Goal: Information Seeking & Learning: Learn about a topic

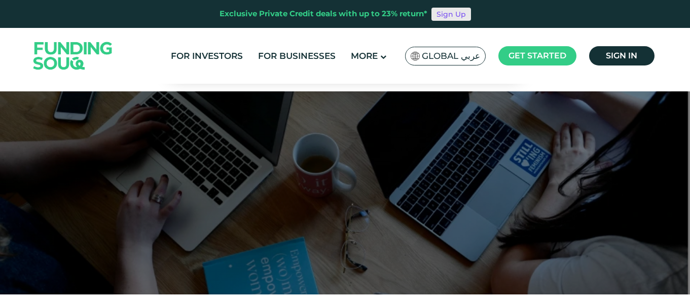
click at [457, 13] on link "Sign Up" at bounding box center [451, 14] width 40 height 13
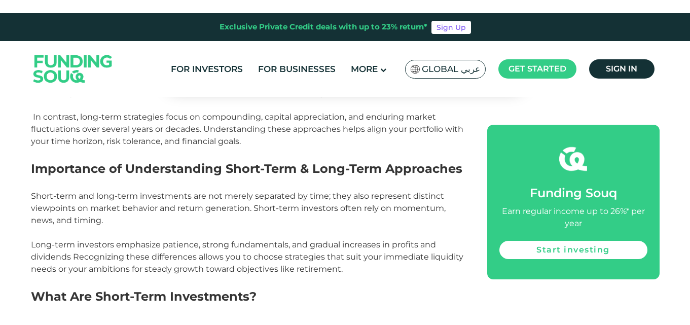
scroll to position [494, 0]
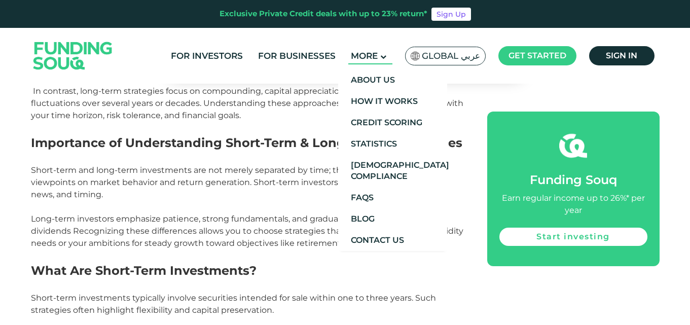
drag, startPoint x: 275, startPoint y: 116, endPoint x: 379, endPoint y: 48, distance: 124.4
click at [275, 116] on p "One of the most crucial decisions investors face, is determining how long to ho…" at bounding box center [247, 72] width 433 height 97
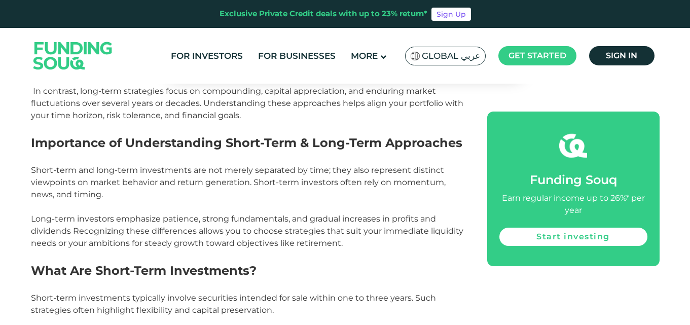
click at [333, 76] on div "For Investors For Businesses More About Us Global عربي" at bounding box center [345, 56] width 629 height 56
